Goal: Information Seeking & Learning: Compare options

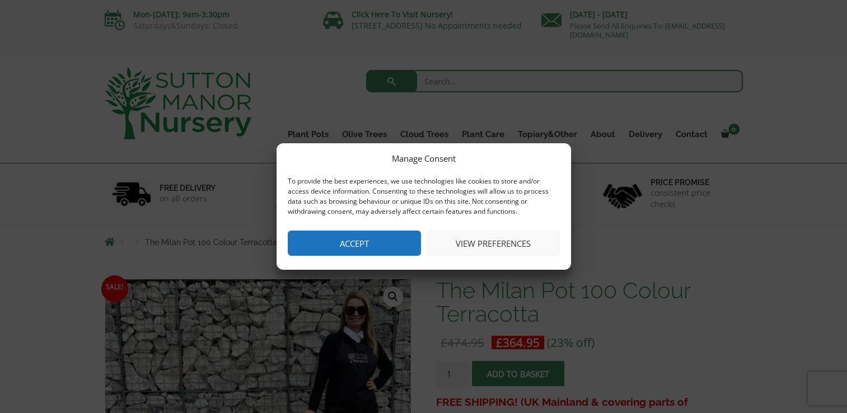
click at [327, 244] on button "Accept" at bounding box center [354, 243] width 133 height 25
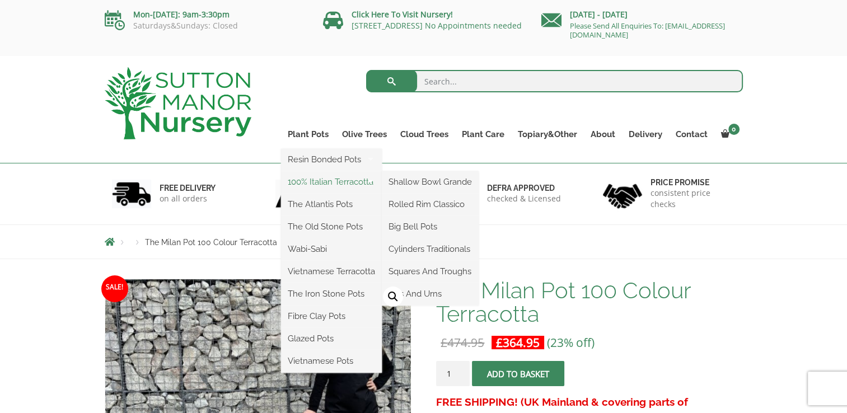
click at [310, 178] on link "100% Italian Terracotta" at bounding box center [331, 182] width 101 height 17
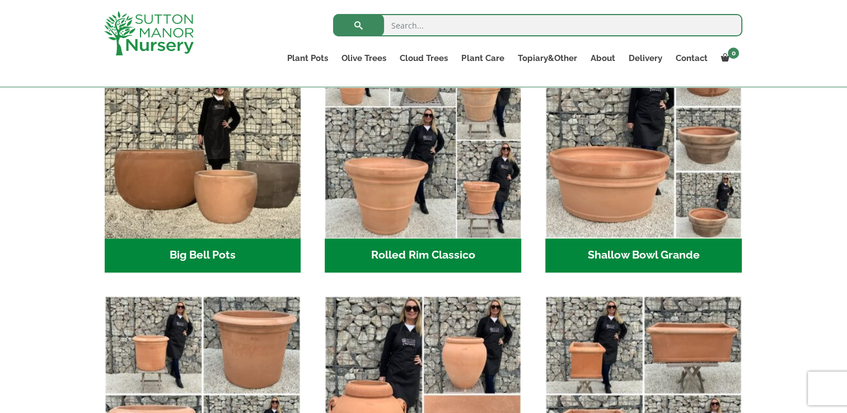
scroll to position [366, 0]
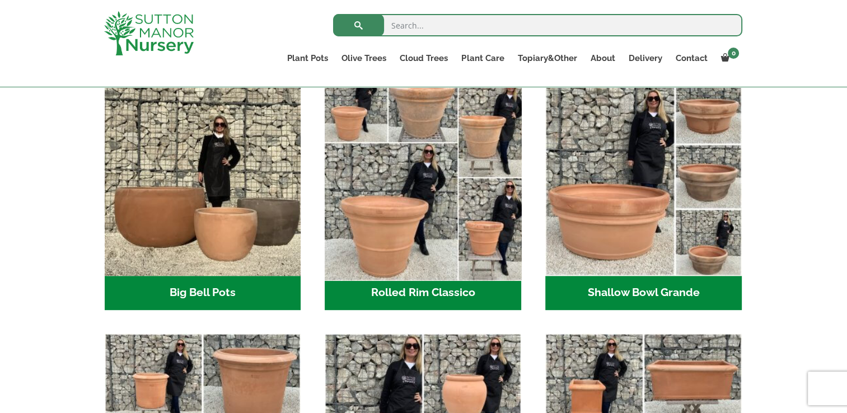
click at [408, 217] on img "Visit product category Rolled Rim Classico" at bounding box center [423, 177] width 206 height 206
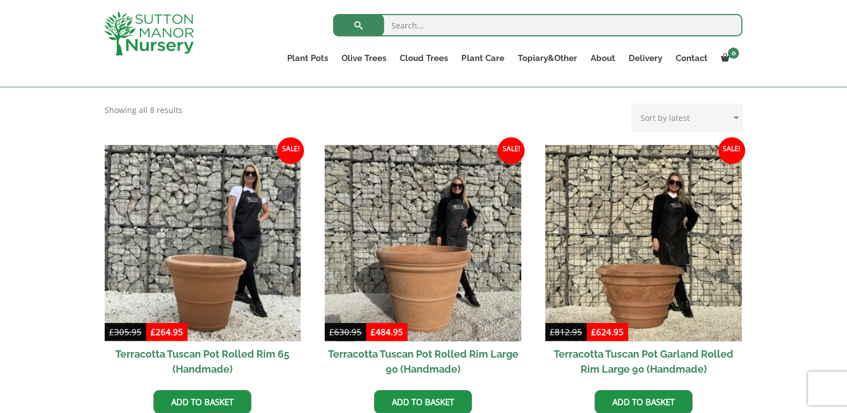
scroll to position [463, 0]
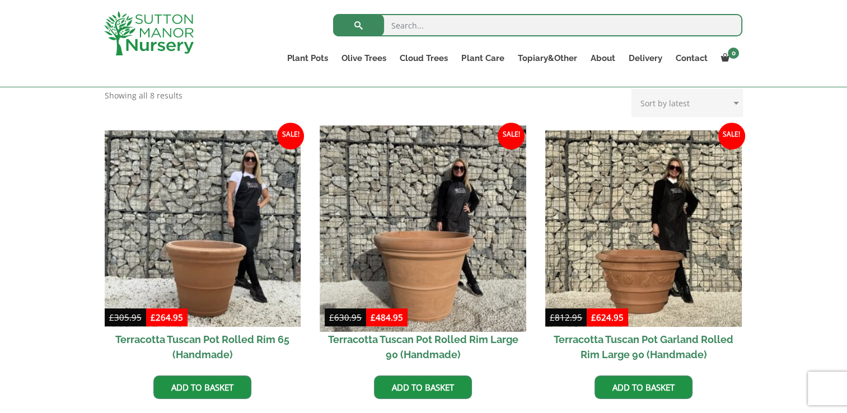
click at [417, 283] on img at bounding box center [423, 228] width 206 height 206
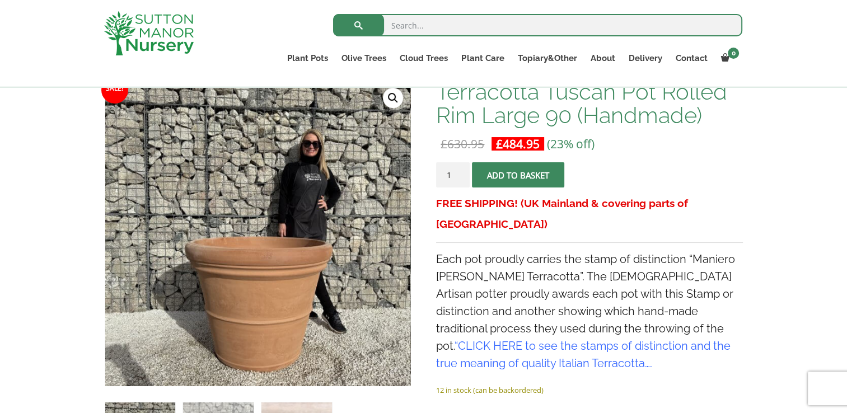
scroll to position [179, 0]
